Goal: Transaction & Acquisition: Purchase product/service

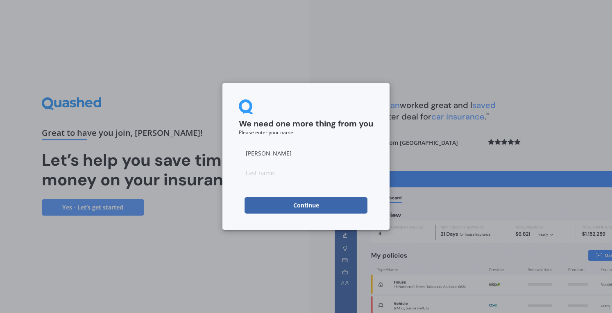
click at [301, 160] on input "[PERSON_NAME]" at bounding box center [306, 153] width 134 height 16
click at [274, 169] on input at bounding box center [306, 173] width 134 height 16
type input "d"
click at [262, 206] on button "Continue" at bounding box center [306, 205] width 123 height 16
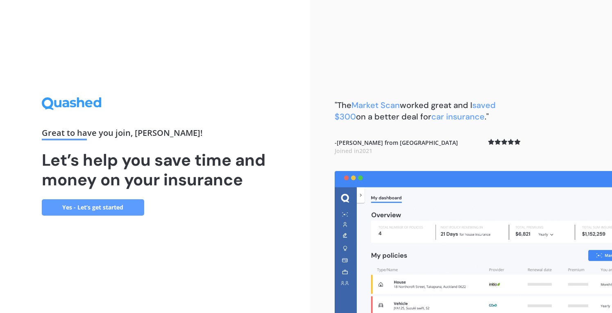
click at [111, 202] on link "Yes - Let’s get started" at bounding box center [93, 208] width 102 height 16
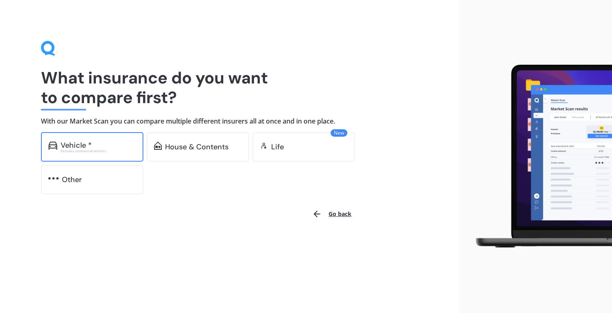
click at [116, 151] on div "Excludes commercial vehicles" at bounding box center [98, 151] width 75 height 3
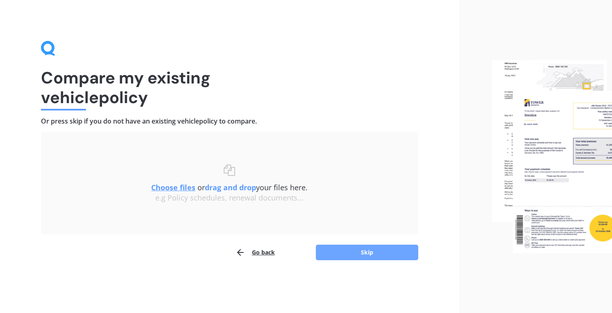
click at [366, 254] on button "Skip" at bounding box center [367, 253] width 102 height 16
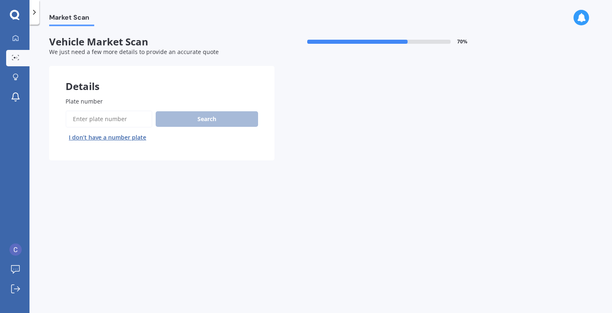
click at [107, 117] on input "Plate number" at bounding box center [109, 119] width 87 height 17
type input "pbq151"
click at [215, 124] on button "Search" at bounding box center [207, 119] width 102 height 16
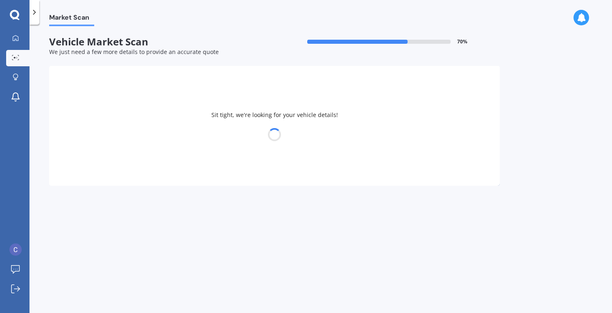
select select "MAZDA"
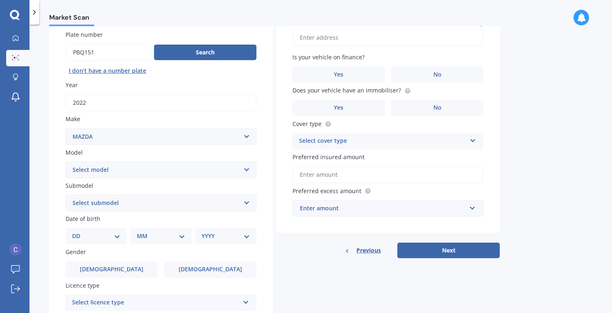
scroll to position [73, 0]
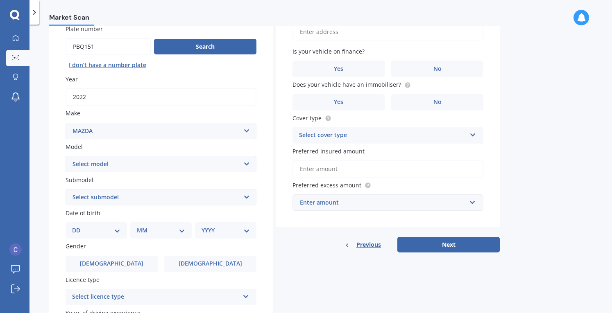
click at [207, 167] on select "Select model 121 2 3 323 323 / Familia 6 626 929 Atenza Autozam Axela AZ3 B2000…" at bounding box center [161, 164] width 191 height 16
select select "CX5"
click at [66, 156] on select "Select model 121 2 3 323 323 / Familia 6 626 929 Atenza Autozam Axela AZ3 B2000…" at bounding box center [161, 164] width 191 height 16
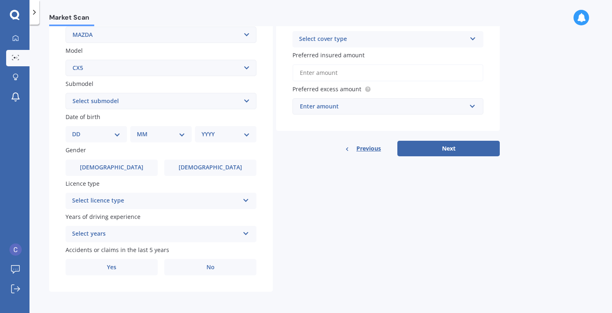
scroll to position [170, 0]
click at [145, 102] on select "Select submodel 2.2 Diesel 2WD XD 2.5S 4WD Diesel Limited 4WD GSX 2.2 Diesel St…" at bounding box center [161, 101] width 191 height 16
select select "FWD GLX"
click at [66, 93] on select "Select submodel 2.2 Diesel 2WD XD 2.5S 4WD Diesel Limited 4WD GSX 2.2 Diesel St…" at bounding box center [161, 101] width 191 height 16
click at [193, 104] on select "Select submodel 2.2 Diesel 2WD XD 2.5S 4WD Diesel Limited 4WD GSX 2.2 Diesel St…" at bounding box center [161, 101] width 191 height 16
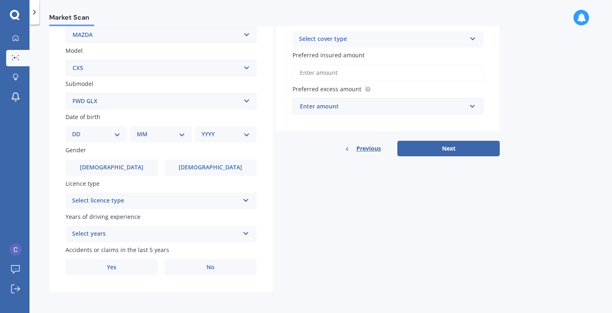
click at [66, 93] on select "Select submodel 2.2 Diesel 2WD XD 2.5S 4WD Diesel Limited 4WD GSX 2.2 Diesel St…" at bounding box center [161, 101] width 191 height 16
click at [108, 135] on select "DD 01 02 03 04 05 06 07 08 09 10 11 12 13 14 15 16 17 18 19 20 21 22 23 24 25 2…" at bounding box center [96, 134] width 48 height 9
select select "08"
click at [79, 130] on select "DD 01 02 03 04 05 06 07 08 09 10 11 12 13 14 15 16 17 18 19 20 21 22 23 24 25 2…" at bounding box center [96, 134] width 48 height 9
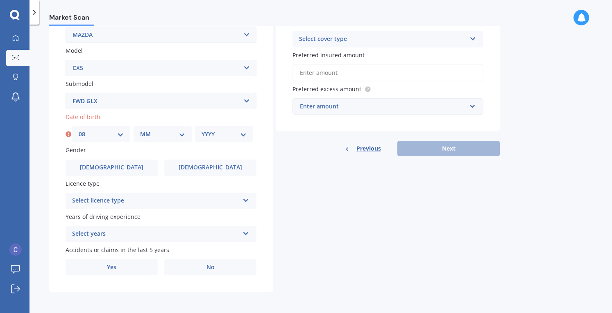
click at [172, 130] on select "MM 01 02 03 04 05 06 07 08 09 10 11 12" at bounding box center [162, 134] width 45 height 9
select select "08"
click at [140, 130] on select "MM 01 02 03 04 05 06 07 08 09 10 11 12" at bounding box center [162, 134] width 45 height 9
click at [224, 127] on div "YYYY 2025 2024 2023 2022 2021 2020 2019 2018 2017 2016 2015 2014 2013 2012 2011…" at bounding box center [224, 134] width 58 height 16
click at [217, 136] on select "YYYY 2025 2024 2023 2022 2021 2020 2019 2018 2017 2016 2015 2014 2013 2012 2011…" at bounding box center [224, 134] width 45 height 9
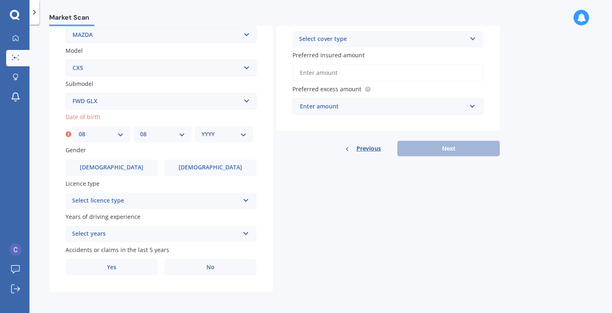
select select "1997"
click at [202, 130] on select "YYYY 2025 2024 2023 2022 2021 2020 2019 2018 2017 2016 2015 2014 2013 2012 2011…" at bounding box center [224, 134] width 45 height 9
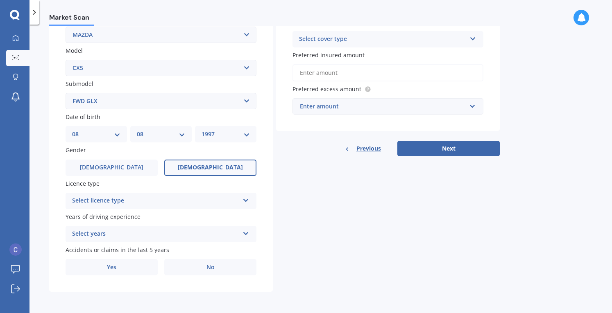
click at [205, 160] on label "[DEMOGRAPHIC_DATA]" at bounding box center [210, 168] width 92 height 16
click at [0, 0] on input "[DEMOGRAPHIC_DATA]" at bounding box center [0, 0] width 0 height 0
click at [159, 198] on div "Select licence type" at bounding box center [155, 201] width 167 height 10
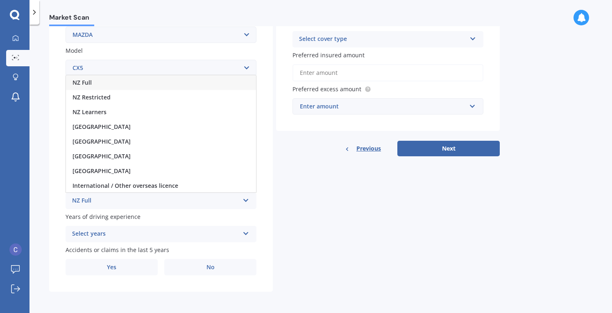
click at [117, 78] on div "NZ Full" at bounding box center [161, 82] width 190 height 15
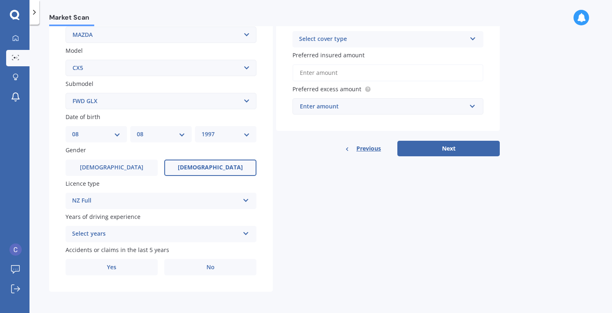
click at [105, 233] on div "Select years" at bounding box center [155, 234] width 167 height 10
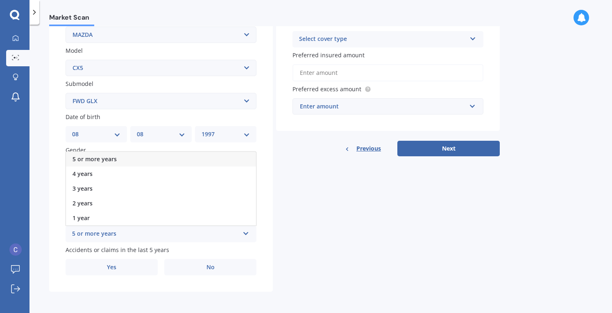
click at [111, 162] on span "5 or more years" at bounding box center [95, 159] width 44 height 8
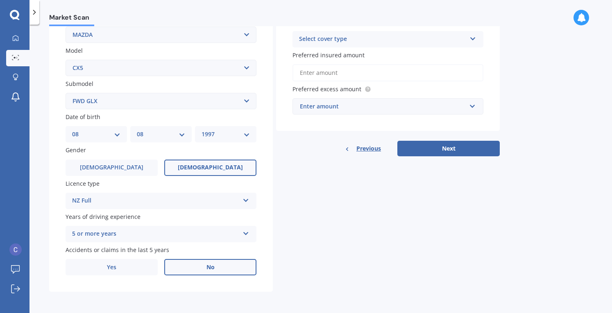
click at [199, 269] on label "No" at bounding box center [210, 267] width 92 height 16
click at [0, 0] on input "No" at bounding box center [0, 0] width 0 height 0
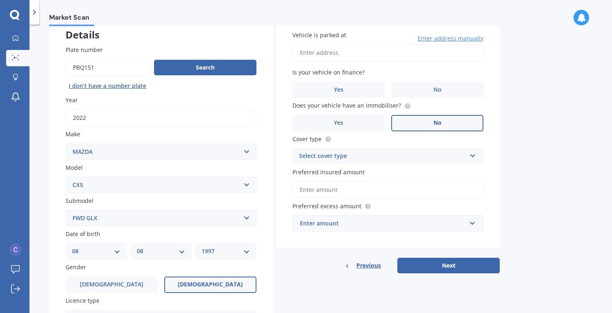
scroll to position [0, 0]
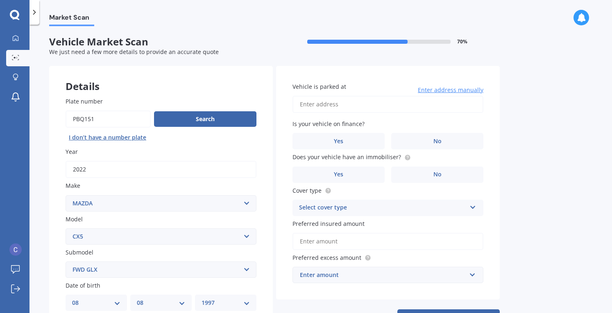
click at [381, 107] on input "Vehicle is parked at" at bounding box center [388, 104] width 191 height 17
drag, startPoint x: 308, startPoint y: 172, endPoint x: 287, endPoint y: 163, distance: 22.2
click at [287, 163] on div "Vehicle is parked at 17 larissa Enter address manually Is your vehicle on finan…" at bounding box center [388, 183] width 224 height 234
click at [351, 104] on input "17 larissa" at bounding box center [388, 104] width 191 height 17
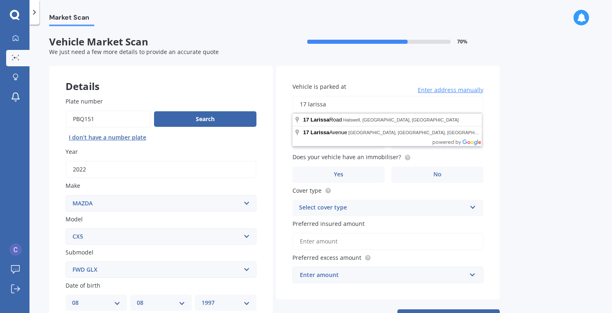
click at [516, 158] on div "Market Scan Vehicle Market Scan 70 % We just need a few more details to provide…" at bounding box center [320, 170] width 583 height 289
click at [339, 104] on input "17 larissa" at bounding box center [388, 104] width 191 height 17
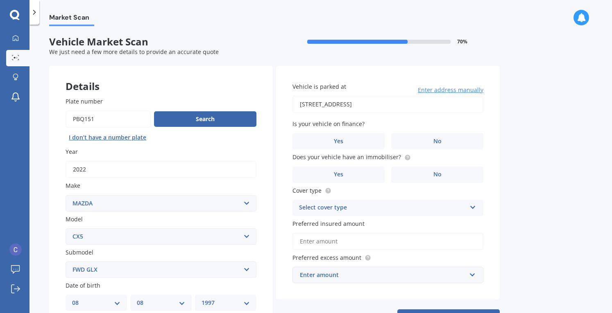
type input "[STREET_ADDRESS]"
click at [415, 144] on label "No" at bounding box center [437, 141] width 92 height 16
click at [0, 0] on input "No" at bounding box center [0, 0] width 0 height 0
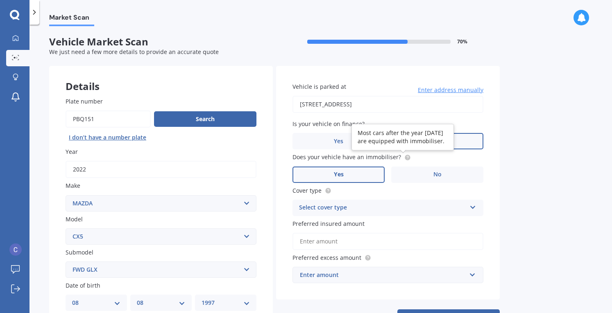
click at [358, 173] on label "Yes" at bounding box center [339, 175] width 92 height 16
click at [0, 0] on input "Yes" at bounding box center [0, 0] width 0 height 0
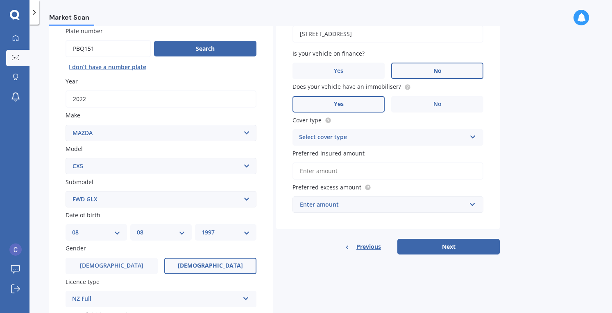
scroll to position [73, 0]
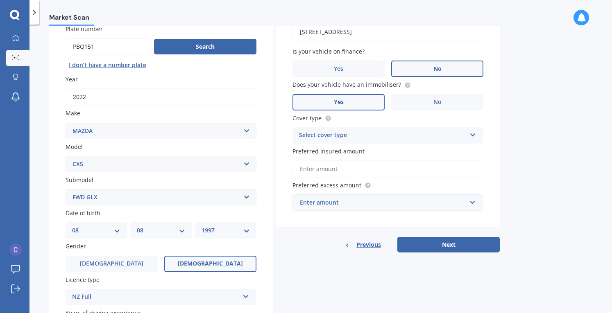
click at [434, 141] on div "Select cover type Comprehensive Third Party, Fire & Theft Third Party" at bounding box center [388, 135] width 191 height 16
click at [338, 154] on span "Comprehensive" at bounding box center [320, 151] width 43 height 8
click at [337, 164] on input "Preferred insured amount" at bounding box center [388, 169] width 191 height 17
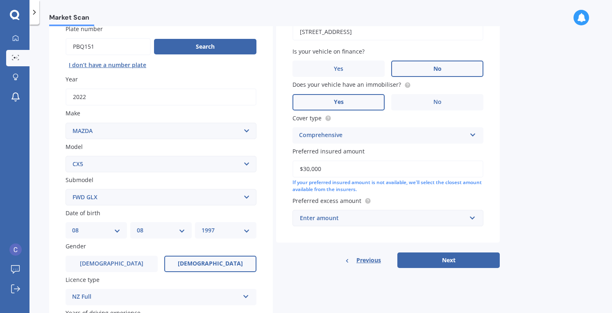
type input "$30,000"
click at [390, 217] on div "Enter amount" at bounding box center [383, 218] width 166 height 9
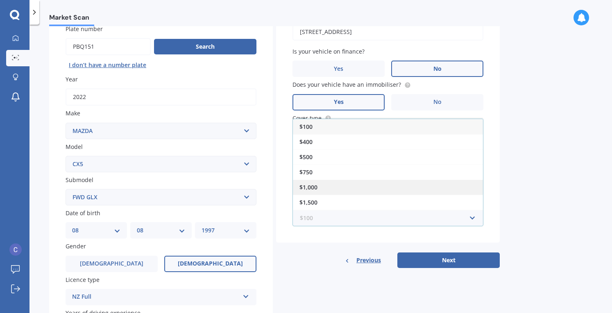
scroll to position [13, 0]
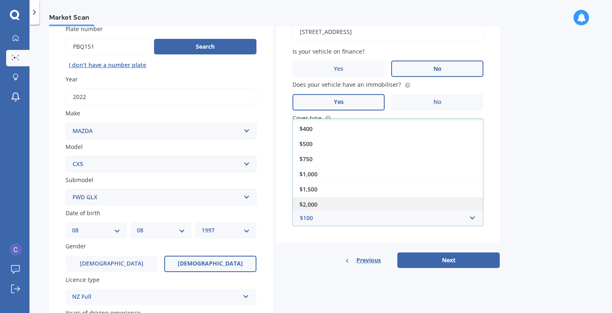
click at [331, 197] on div "$2,000" at bounding box center [388, 204] width 190 height 15
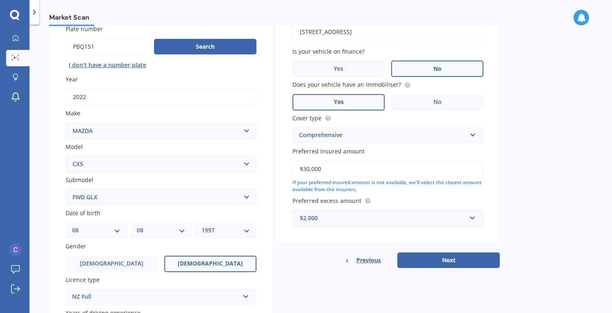
click at [374, 222] on div "$2,000" at bounding box center [383, 218] width 166 height 9
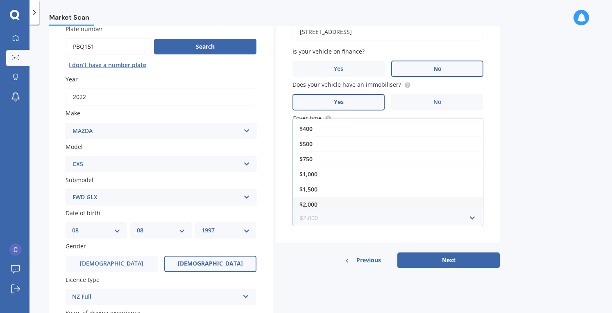
click at [374, 222] on input "text" at bounding box center [385, 219] width 184 height 16
click at [466, 256] on button "Next" at bounding box center [448, 261] width 102 height 16
select select "08"
select select "1997"
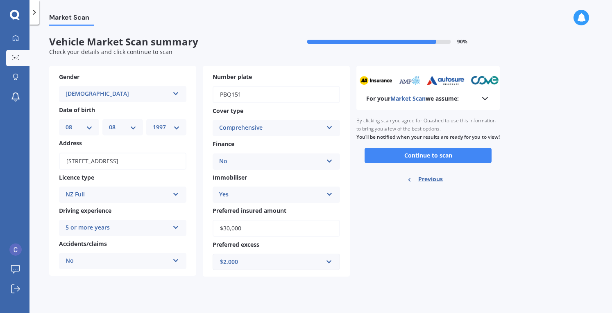
scroll to position [0, 0]
click at [439, 163] on button "Continue to scan" at bounding box center [428, 156] width 127 height 16
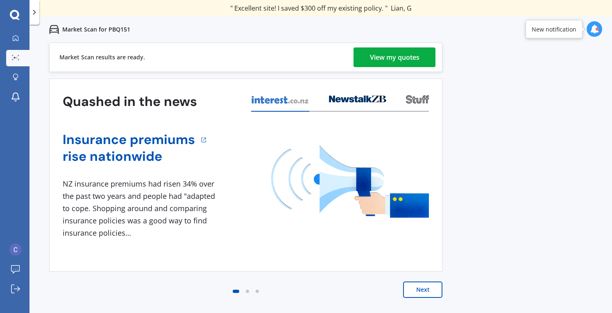
click at [411, 62] on div "View my quotes" at bounding box center [395, 58] width 50 height 20
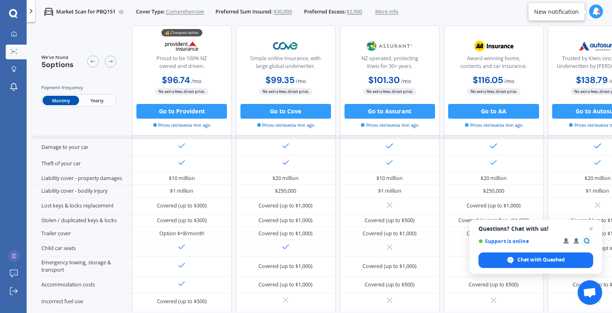
scroll to position [52, 0]
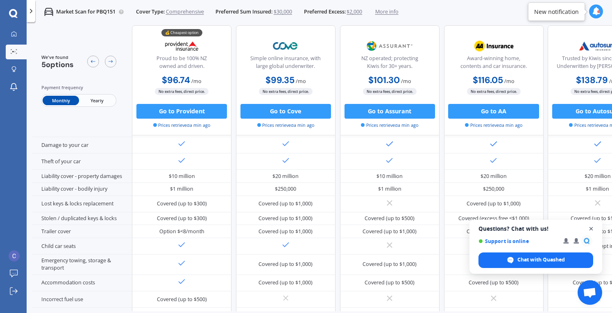
click at [592, 229] on span "Open chat" at bounding box center [591, 229] width 10 height 10
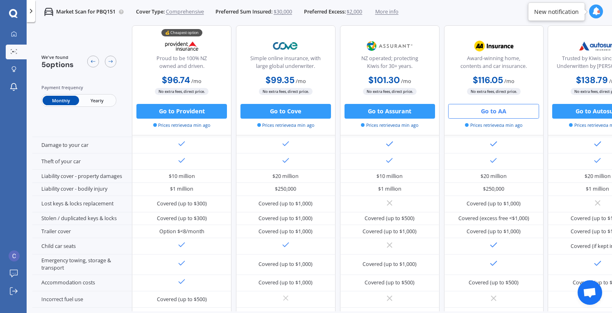
click at [490, 109] on button "Go to AA" at bounding box center [493, 111] width 91 height 15
